Goal: Task Accomplishment & Management: Manage account settings

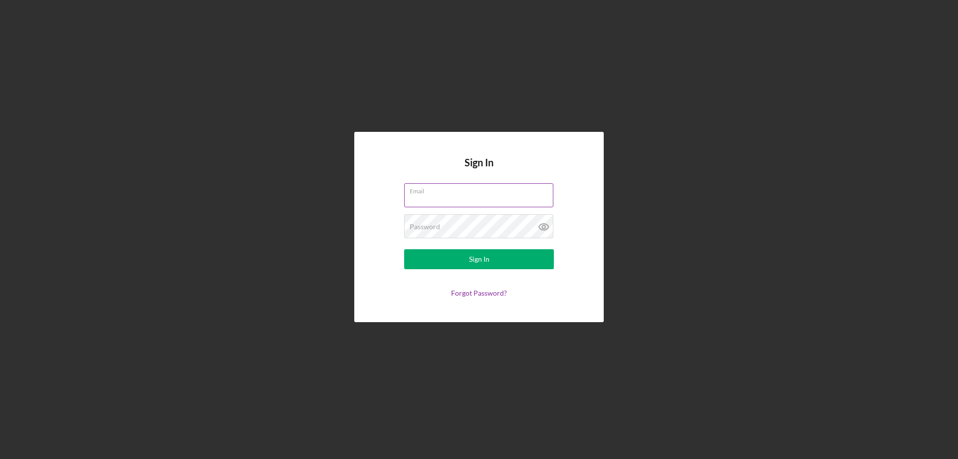
click at [421, 196] on input "Email" at bounding box center [478, 195] width 149 height 24
type input "[PERSON_NAME][EMAIL_ADDRESS][PERSON_NAME][DOMAIN_NAME]"
click at [404, 249] on button "Sign In" at bounding box center [479, 259] width 150 height 20
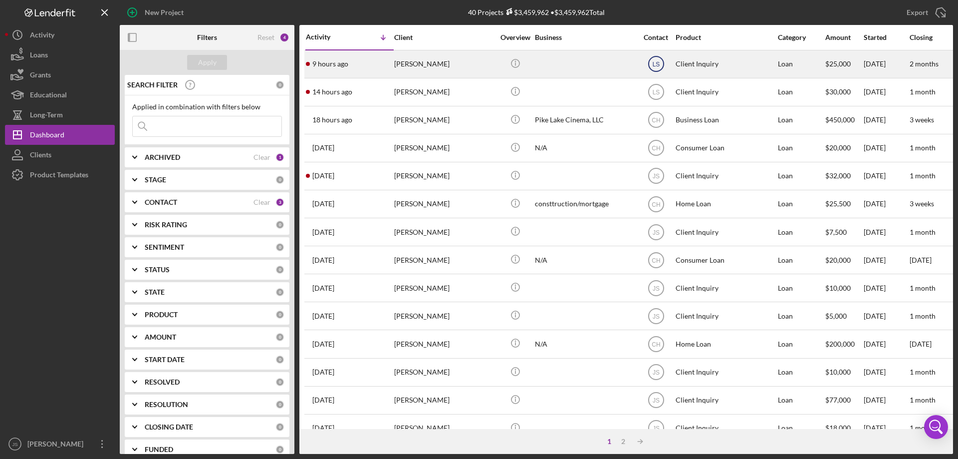
click at [657, 63] on text "LS" at bounding box center [655, 64] width 7 height 7
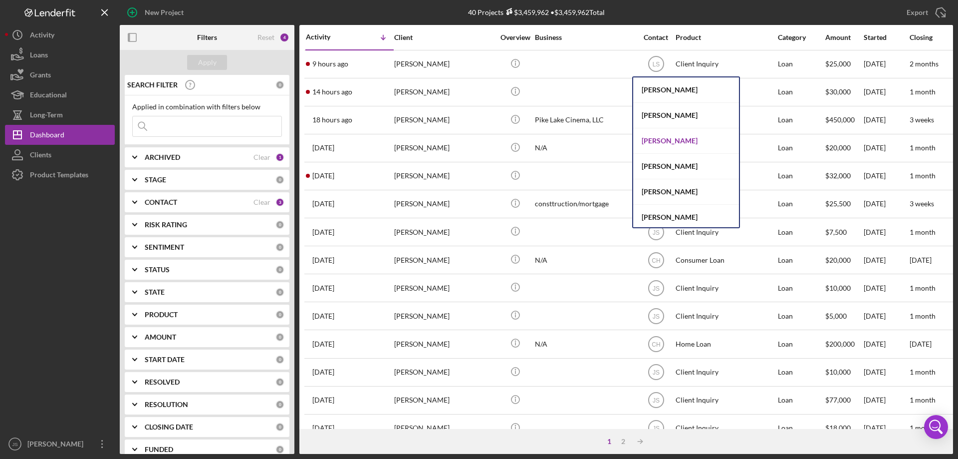
click at [668, 142] on div "[PERSON_NAME]" at bounding box center [686, 140] width 106 height 25
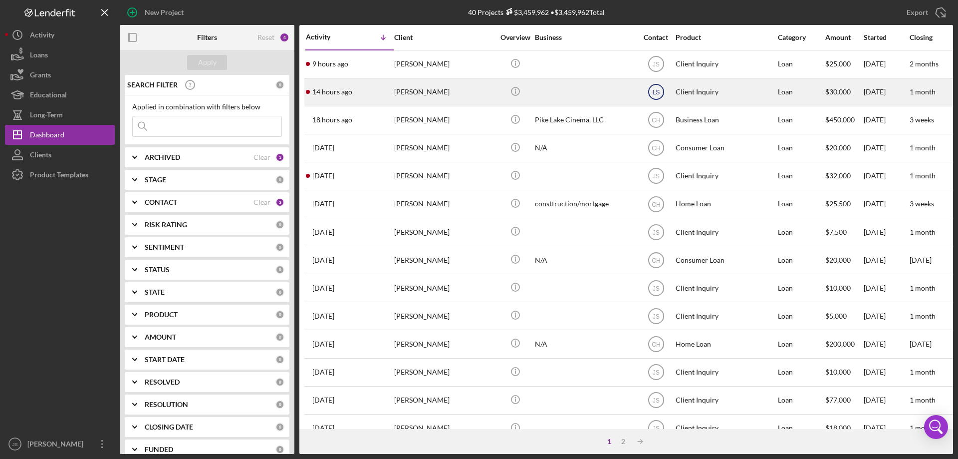
click at [655, 95] on text "LS" at bounding box center [655, 92] width 7 height 7
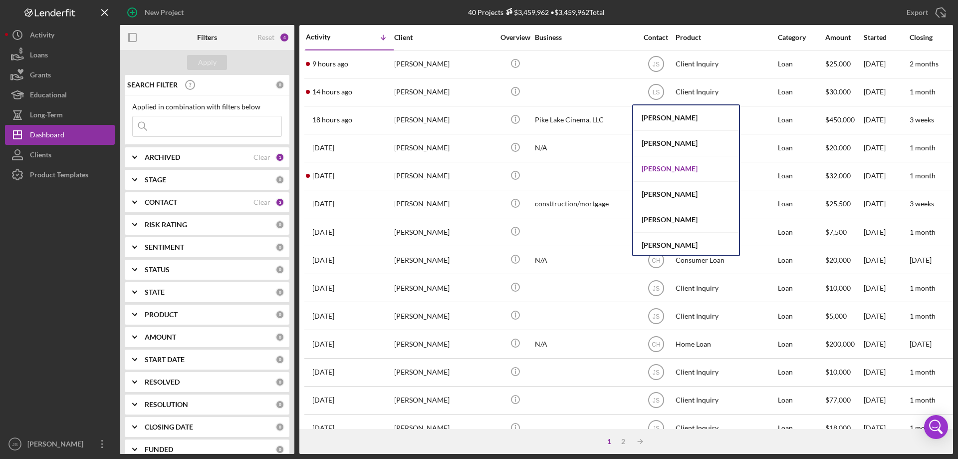
click at [660, 165] on div "[PERSON_NAME]" at bounding box center [686, 168] width 106 height 25
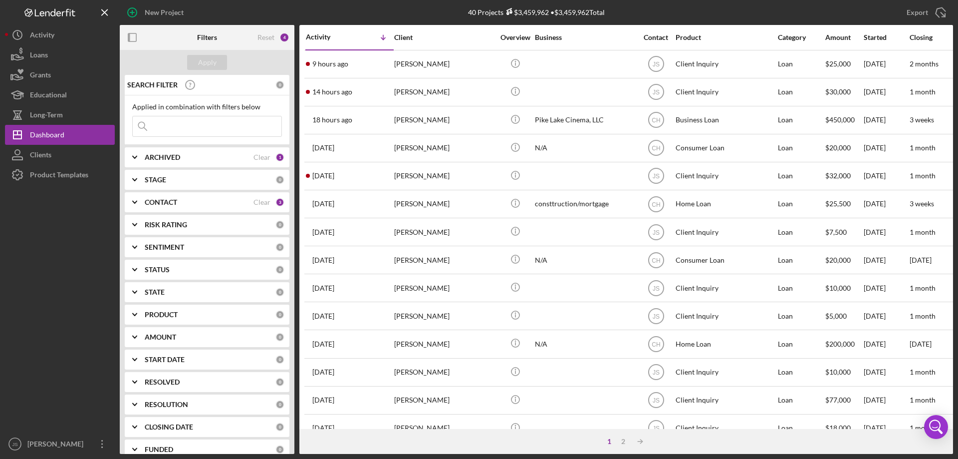
drag, startPoint x: 173, startPoint y: 130, endPoint x: 178, endPoint y: 129, distance: 5.1
click at [174, 130] on input at bounding box center [207, 126] width 149 height 20
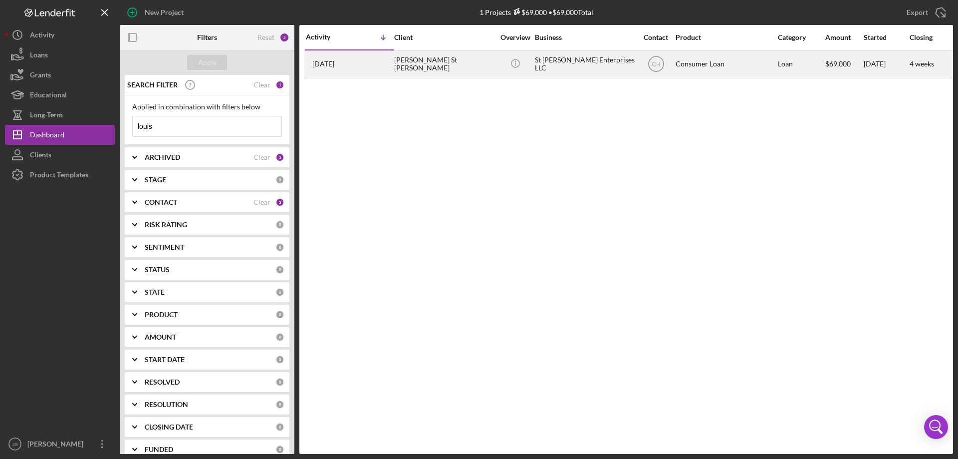
type input "louis"
click at [481, 69] on div "[PERSON_NAME] St [PERSON_NAME]" at bounding box center [444, 64] width 100 height 26
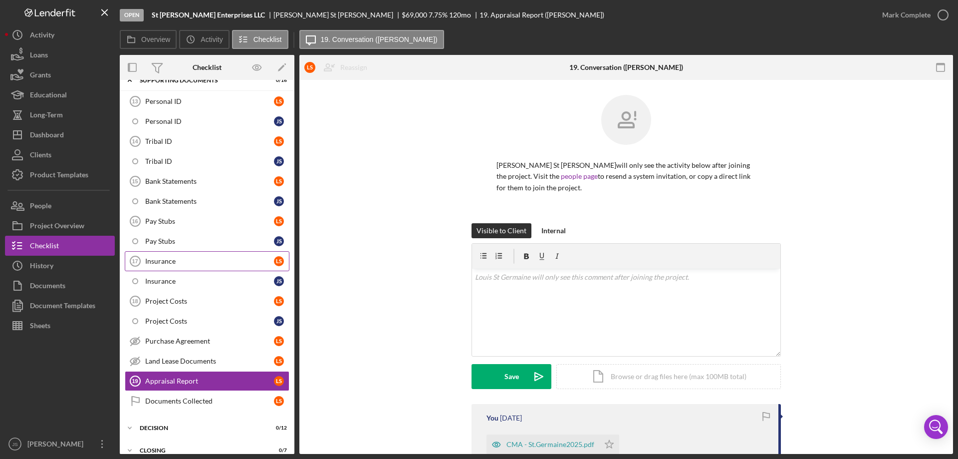
scroll to position [93, 0]
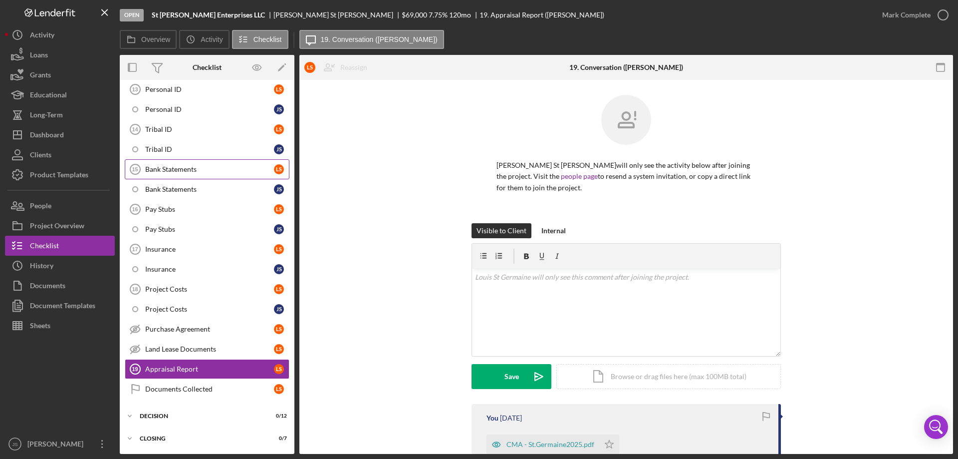
click at [207, 166] on div "Bank Statements" at bounding box center [209, 169] width 129 height 8
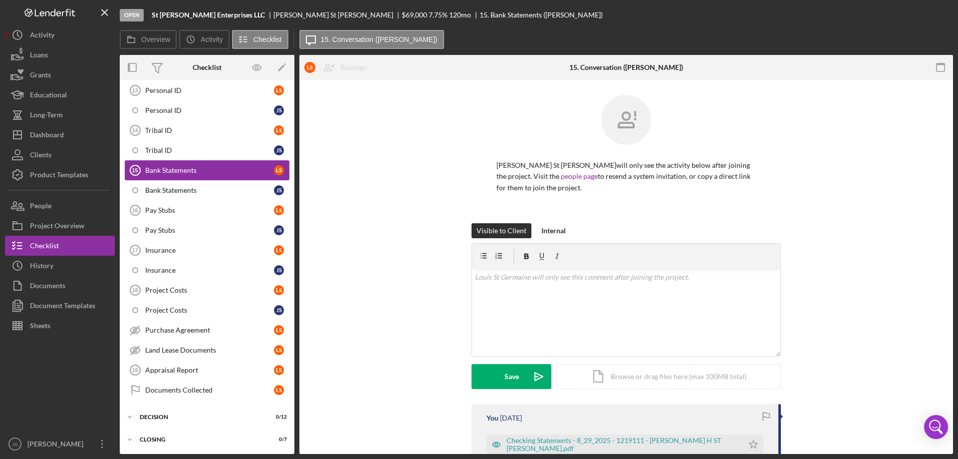
scroll to position [93, 0]
click at [211, 193] on div "Bank Statements" at bounding box center [209, 189] width 129 height 8
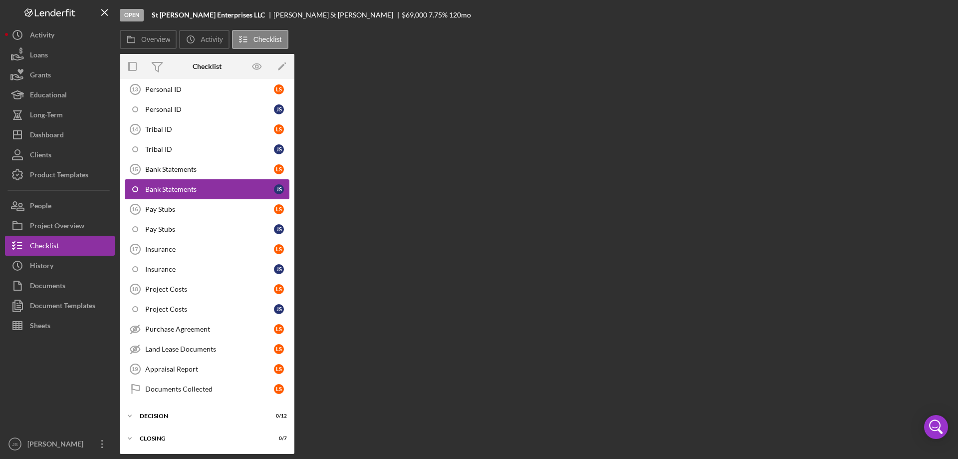
scroll to position [93, 0]
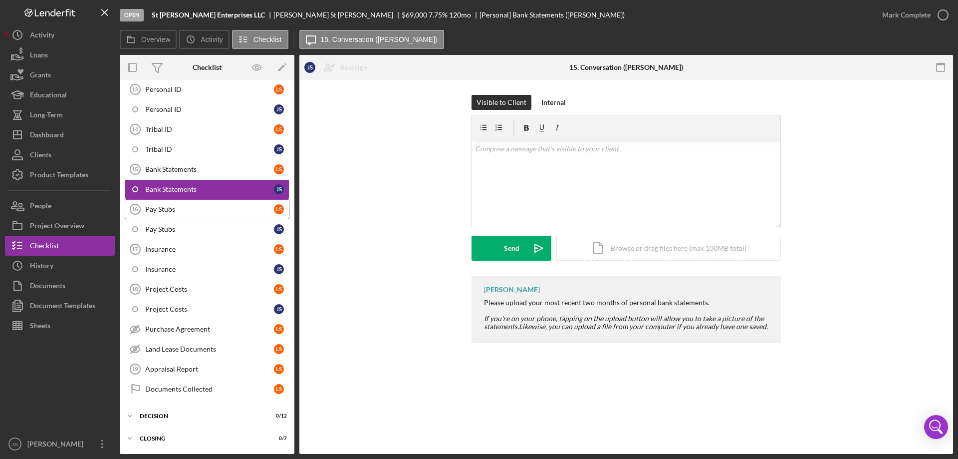
click at [211, 214] on link "Pay Stubs 16 Pay Stubs L S" at bounding box center [207, 209] width 165 height 20
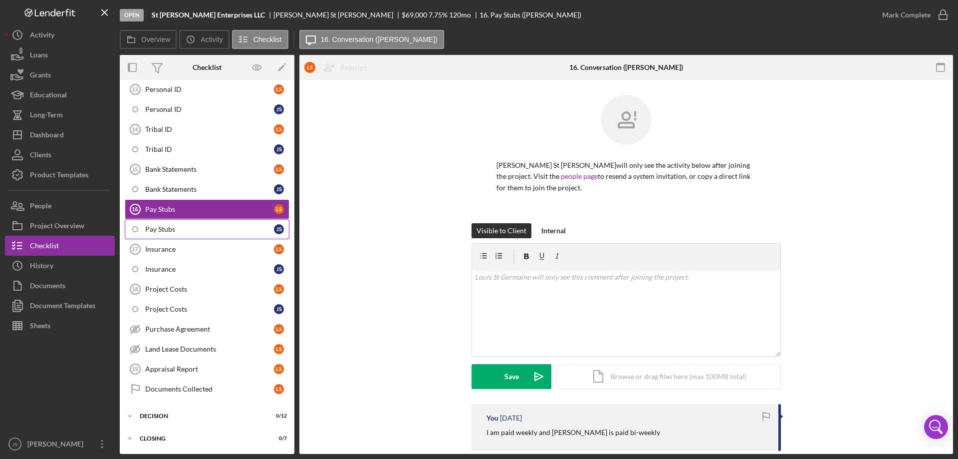
click at [205, 232] on div "Pay Stubs" at bounding box center [209, 229] width 129 height 8
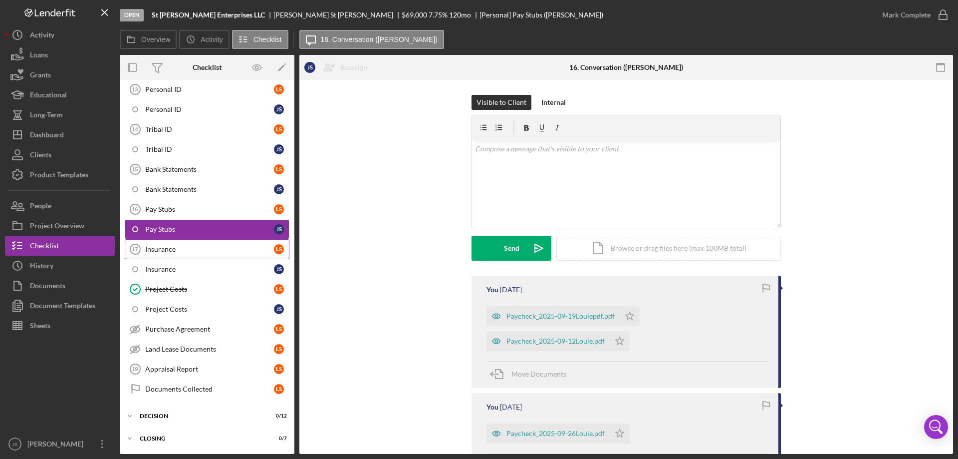
click at [210, 255] on link "Insurance 17 Insurance L S" at bounding box center [207, 249] width 165 height 20
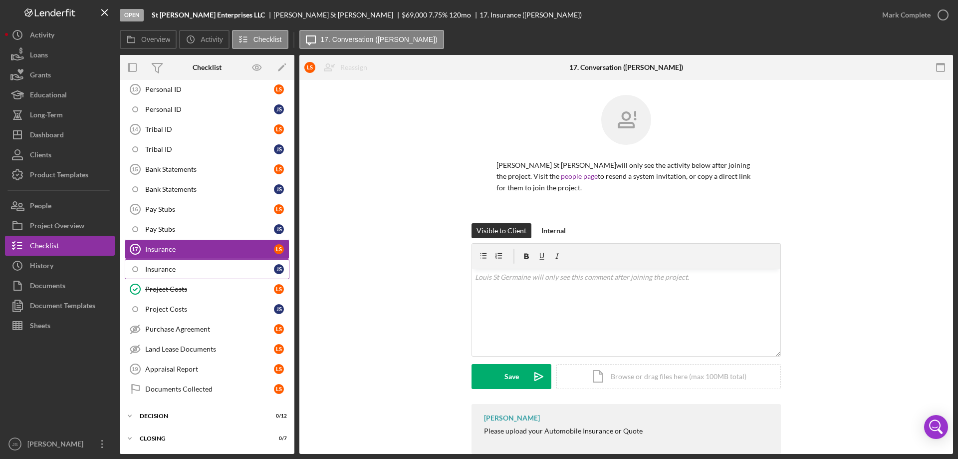
click at [211, 273] on div "Insurance" at bounding box center [209, 269] width 129 height 8
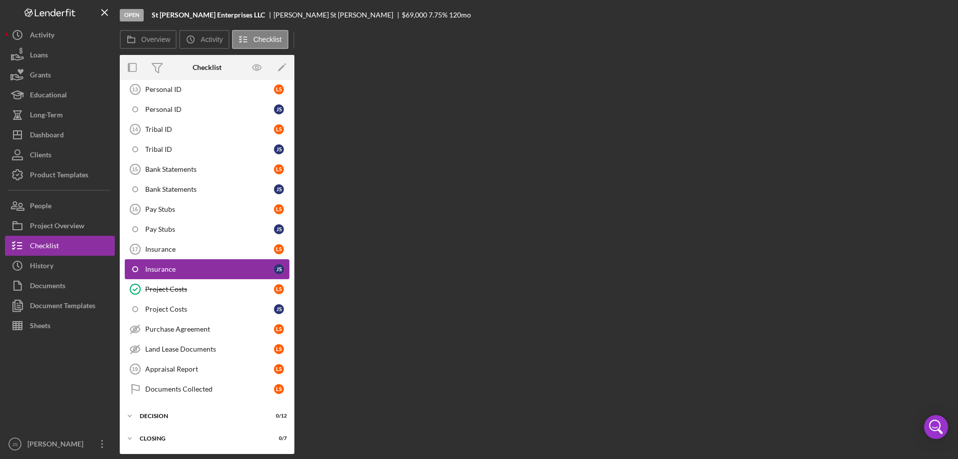
scroll to position [93, 0]
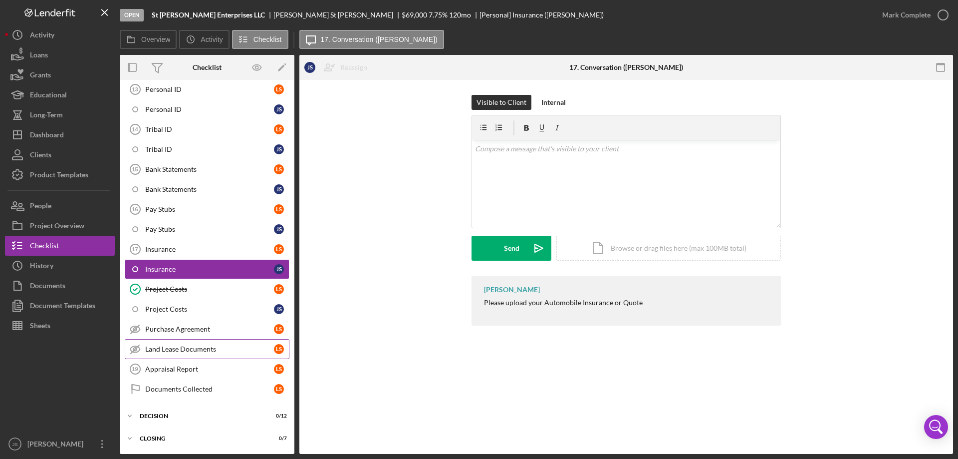
click at [233, 349] on div "Land Lease Documents" at bounding box center [209, 349] width 129 height 8
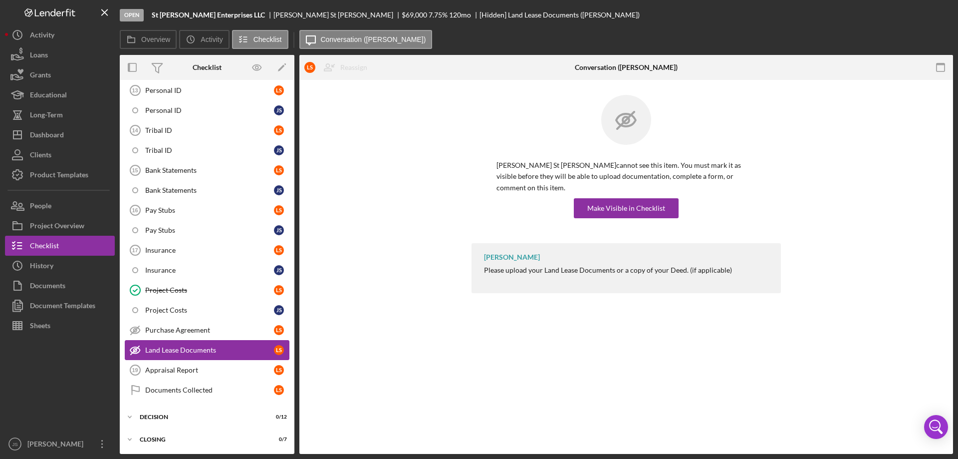
scroll to position [93, 0]
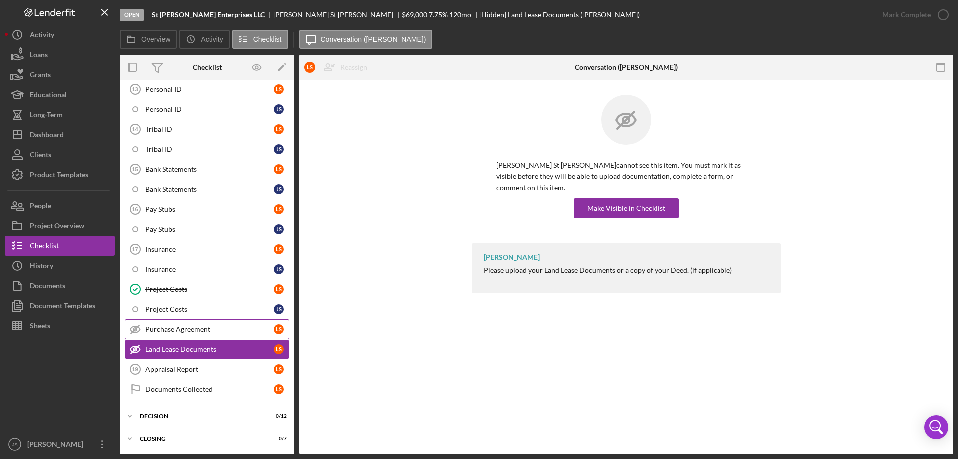
click at [176, 328] on div "Purchase Agreement" at bounding box center [209, 329] width 129 height 8
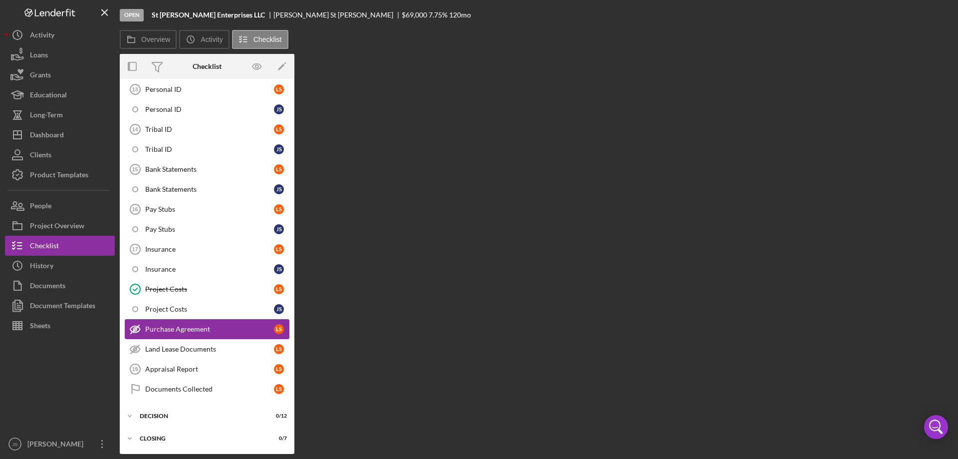
scroll to position [93, 0]
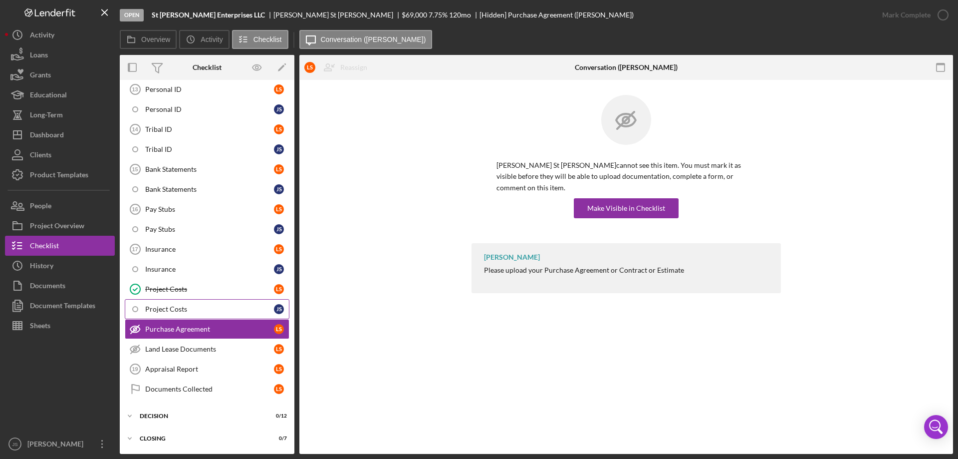
click at [180, 310] on div "Project Costs" at bounding box center [209, 309] width 129 height 8
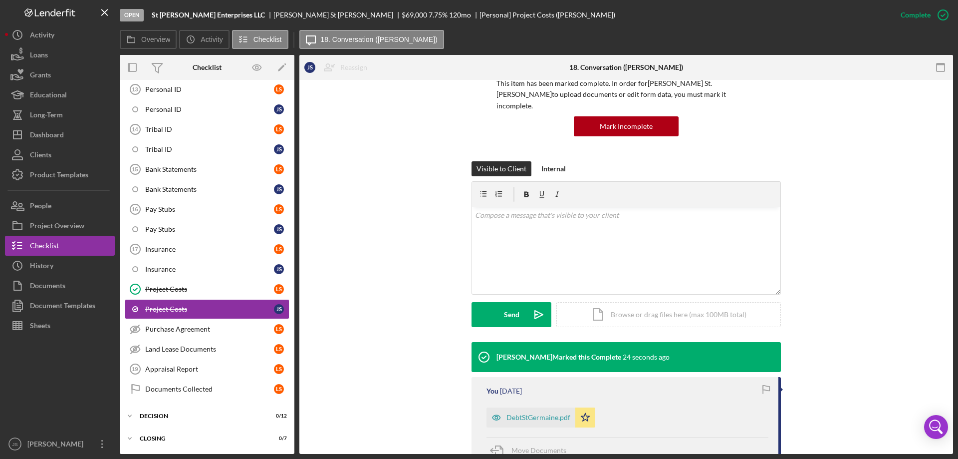
scroll to position [156, 0]
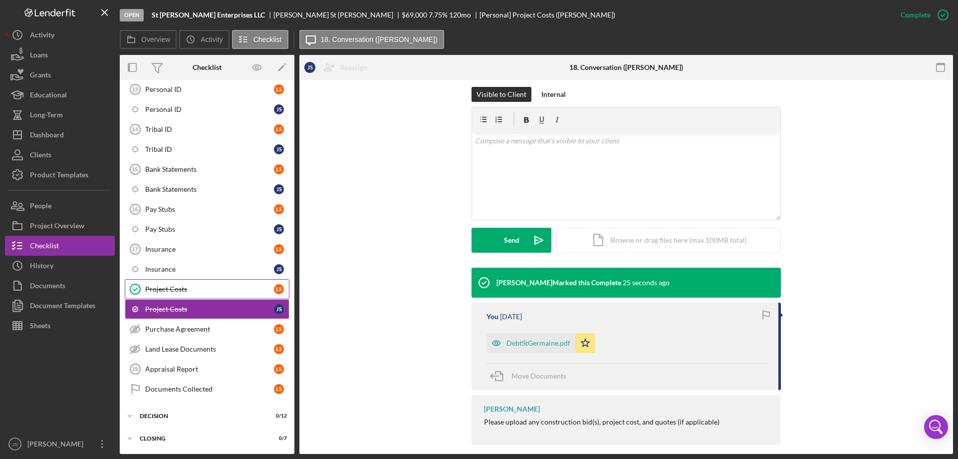
click at [203, 286] on div "Project Costs" at bounding box center [209, 289] width 129 height 8
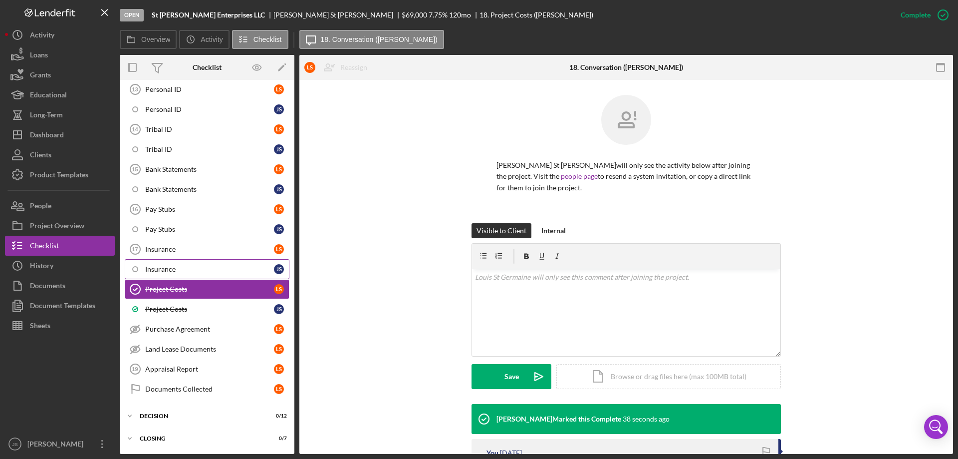
click at [205, 269] on div "Insurance" at bounding box center [209, 269] width 129 height 8
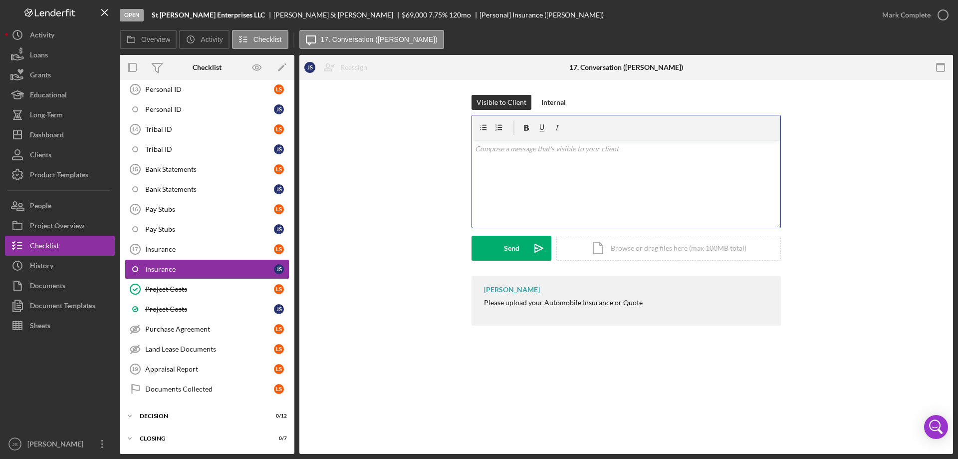
click at [516, 160] on div "v Color teal Color pink Remove color Add row above Add row below Add column bef…" at bounding box center [626, 183] width 308 height 87
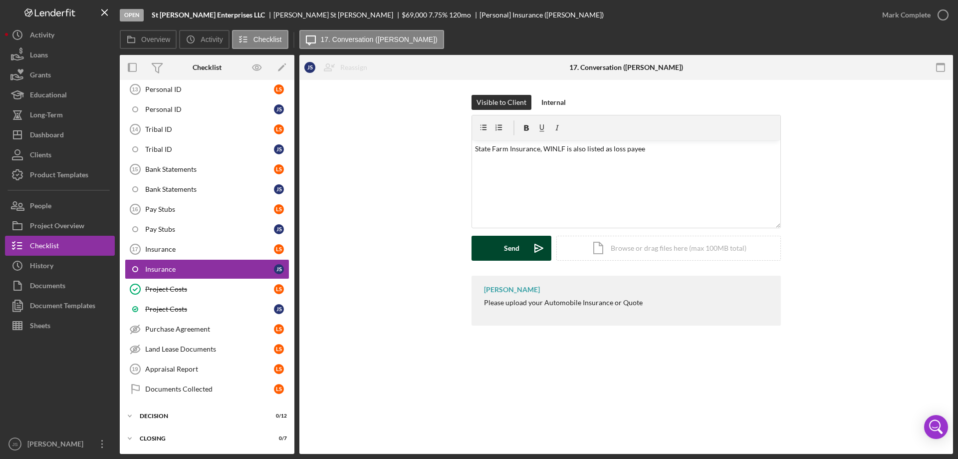
click at [491, 246] on button "Send Icon/icon-invite-send" at bounding box center [512, 248] width 80 height 25
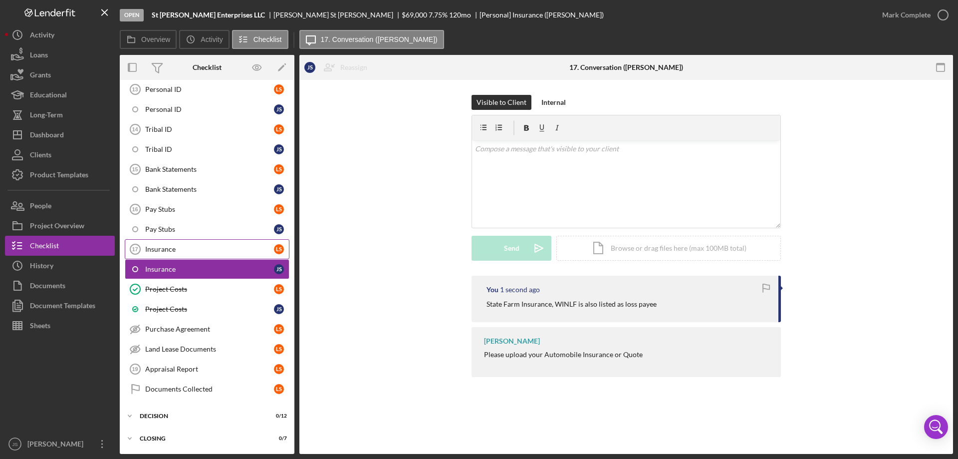
click at [192, 247] on div "Insurance" at bounding box center [209, 249] width 129 height 8
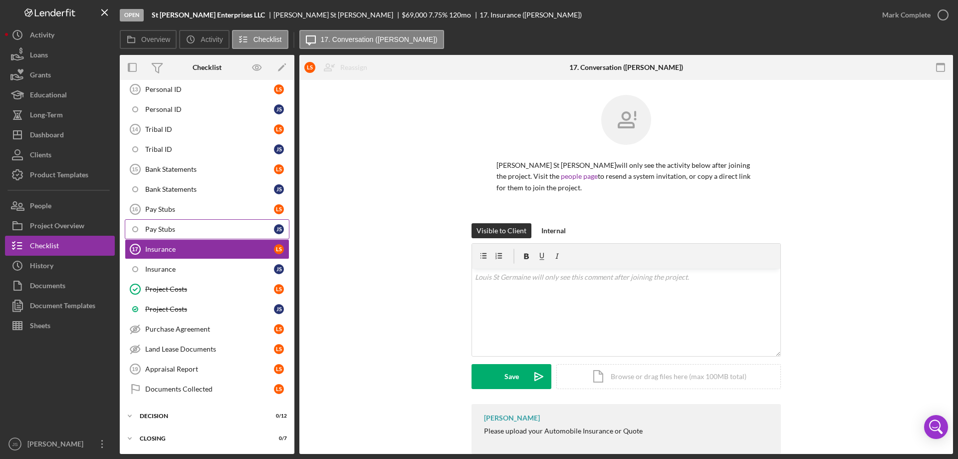
click at [188, 228] on div "Pay Stubs" at bounding box center [209, 229] width 129 height 8
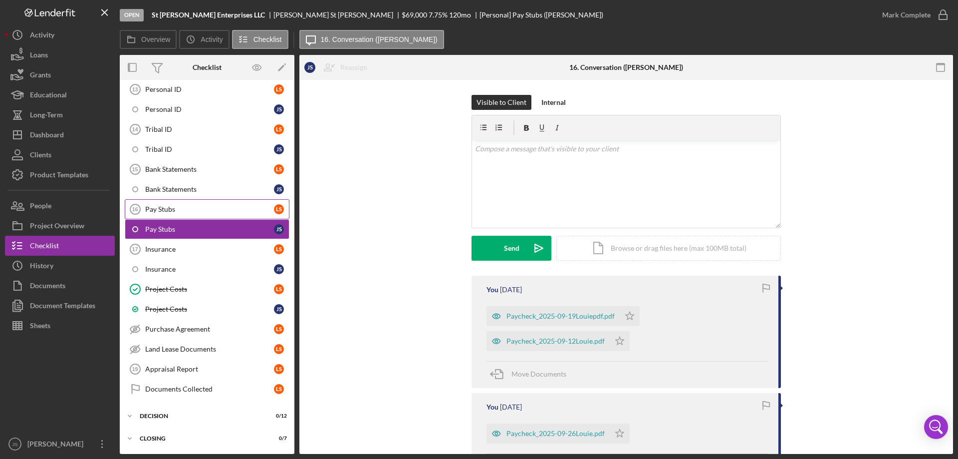
click at [178, 204] on link "Pay Stubs 16 Pay Stubs L S" at bounding box center [207, 209] width 165 height 20
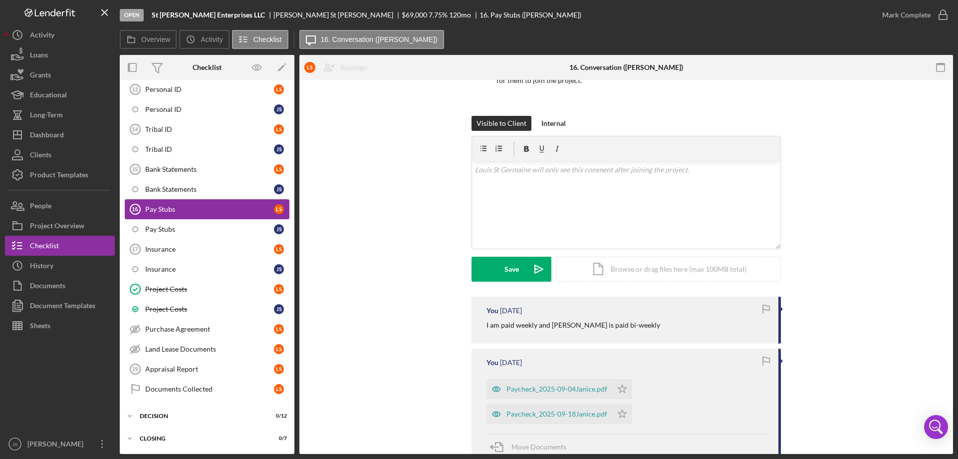
scroll to position [100, 0]
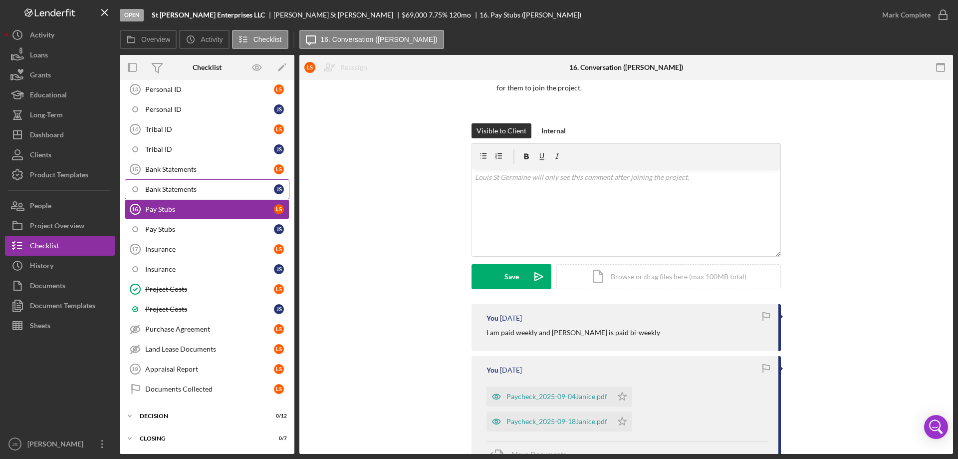
click at [200, 187] on div "Bank Statements" at bounding box center [209, 189] width 129 height 8
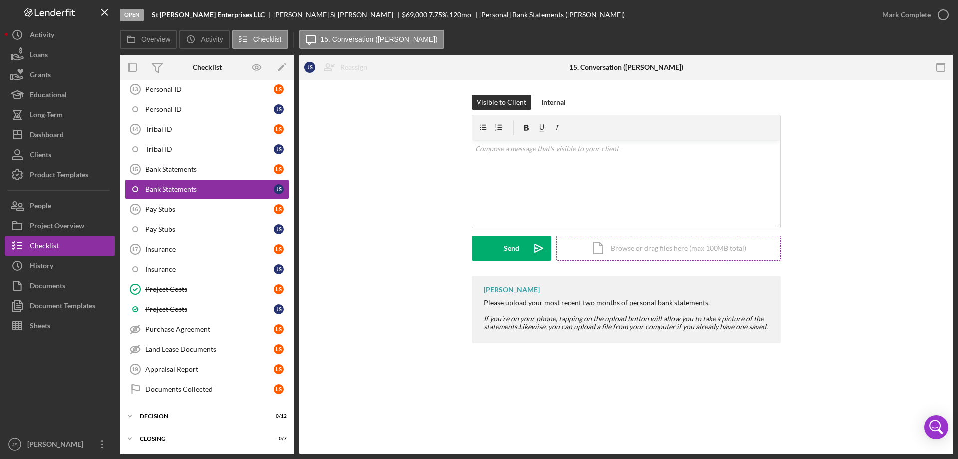
click at [651, 247] on div "Icon/Document Browse or drag files here (max 100MB total) Tap to choose files o…" at bounding box center [669, 248] width 225 height 25
click at [515, 244] on div "Upload" at bounding box center [512, 248] width 22 height 25
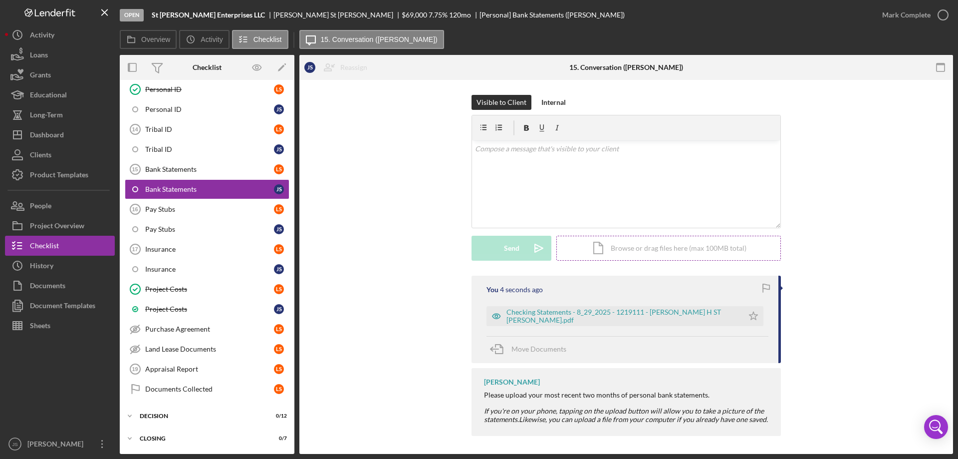
click at [646, 246] on div "Icon/Document Browse or drag files here (max 100MB total) Tap to choose files o…" at bounding box center [669, 248] width 225 height 25
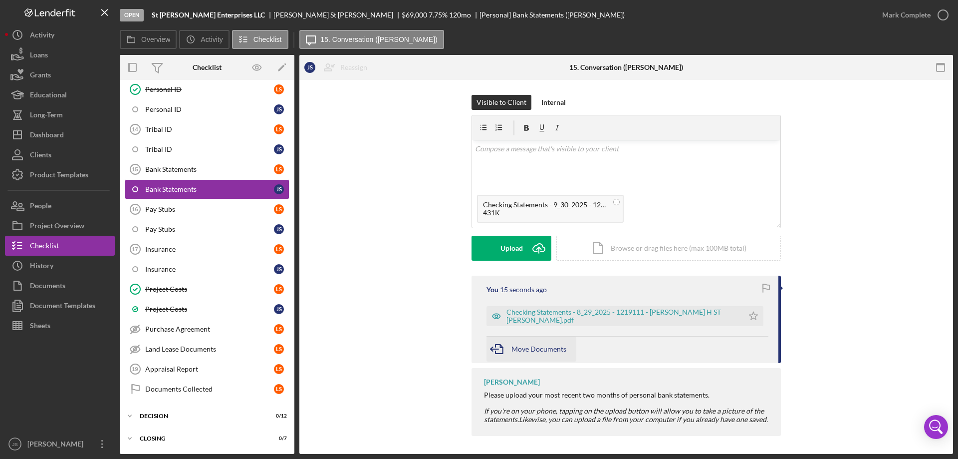
click at [519, 349] on span "Move Documents" at bounding box center [539, 348] width 55 height 8
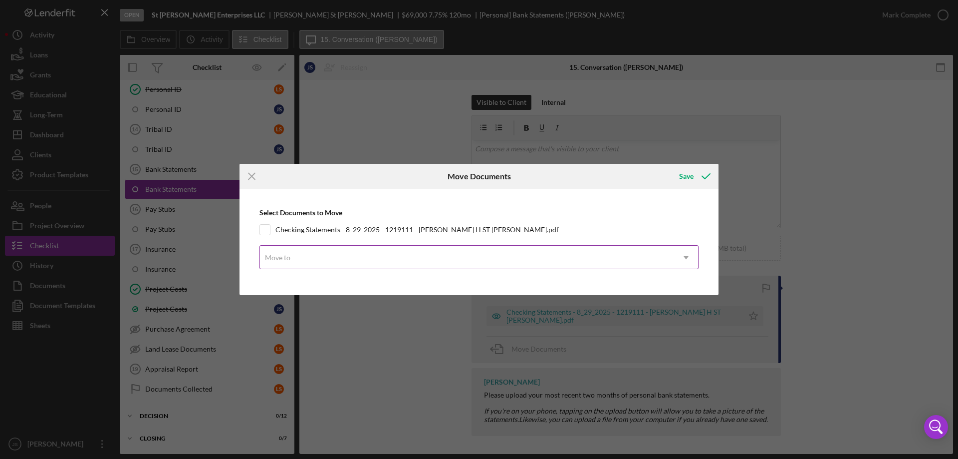
click at [552, 256] on div "Move to" at bounding box center [467, 257] width 414 height 23
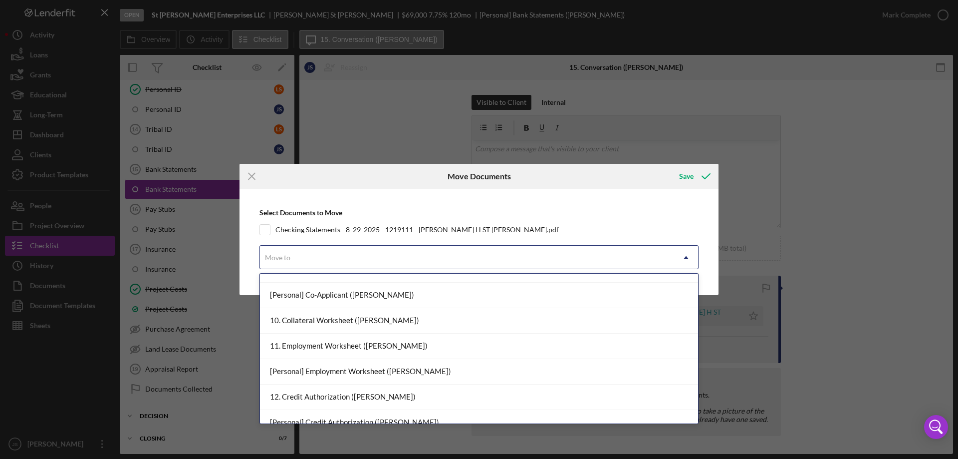
scroll to position [349, 0]
click at [591, 194] on div "Select Documents to Move Checking Statements - 8_29_2025 - 1219111 - [PERSON_NA…" at bounding box center [479, 242] width 469 height 96
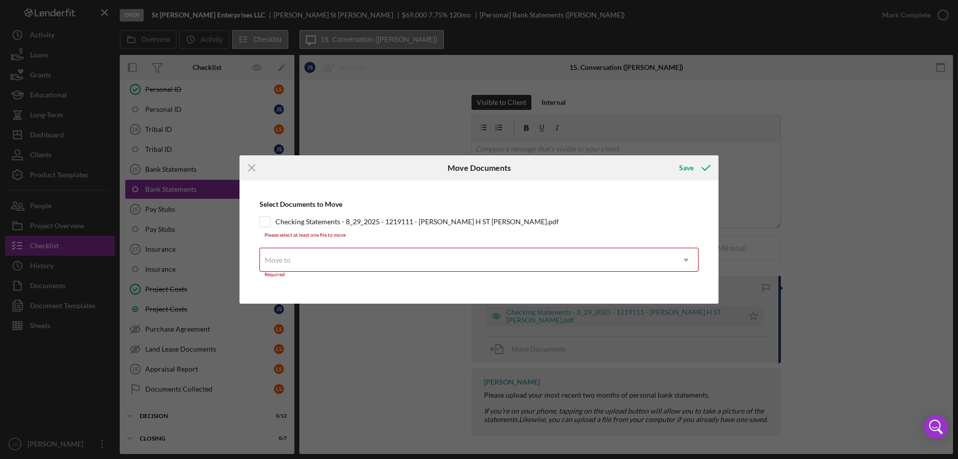
click at [611, 208] on div "Select Documents to Move Checking Statements - 8_29_2025 - 1219111 - [PERSON_NA…" at bounding box center [479, 241] width 469 height 113
drag, startPoint x: 500, startPoint y: 169, endPoint x: 284, endPoint y: 140, distance: 217.1
click at [479, 168] on h6 "Move Documents" at bounding box center [479, 167] width 63 height 9
click at [253, 166] on icon "Icon/Menu Close" at bounding box center [252, 167] width 25 height 25
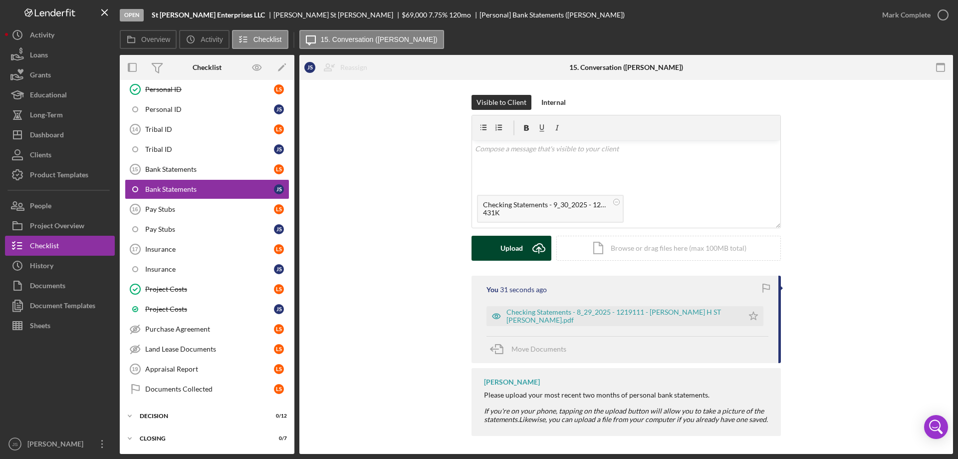
click at [512, 247] on div "Upload" at bounding box center [512, 248] width 22 height 25
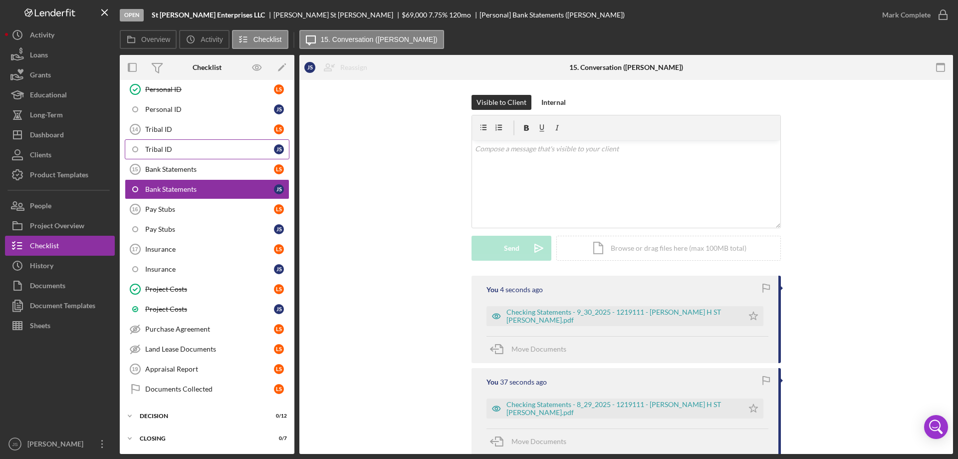
click at [168, 147] on div "Tribal ID" at bounding box center [209, 149] width 129 height 8
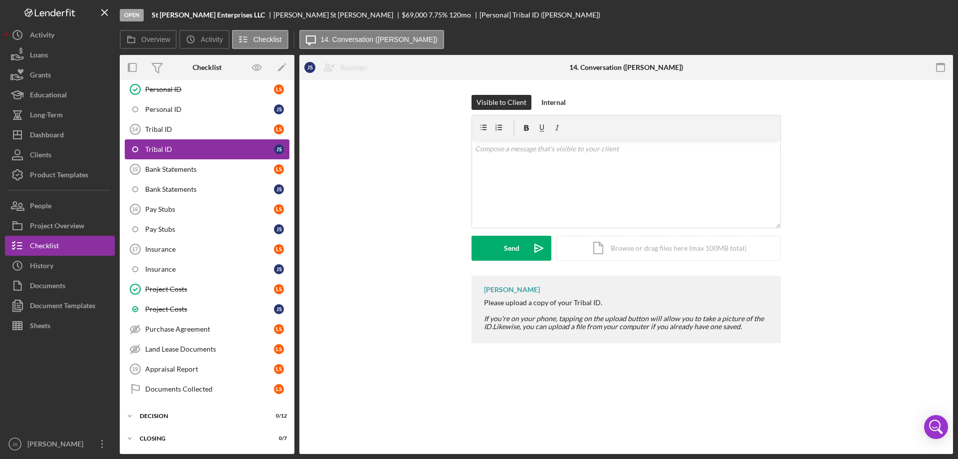
scroll to position [93, 0]
click at [193, 132] on div "Tribal ID" at bounding box center [209, 129] width 129 height 8
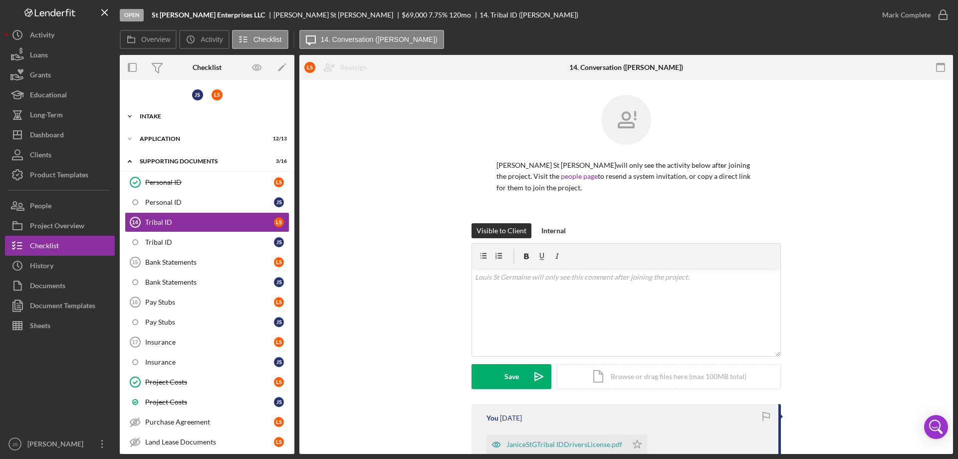
click at [128, 115] on icon "Icon/Expander" at bounding box center [130, 116] width 20 height 20
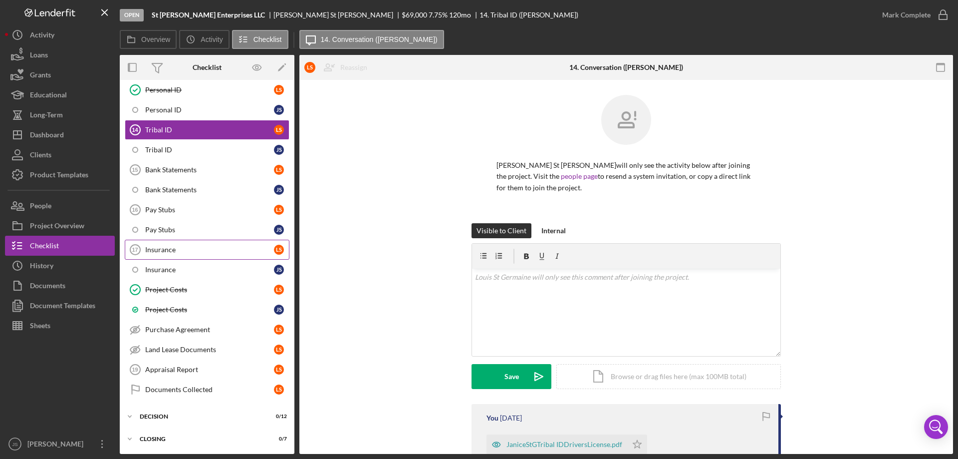
scroll to position [298, 0]
